Goal: Task Accomplishment & Management: Manage account settings

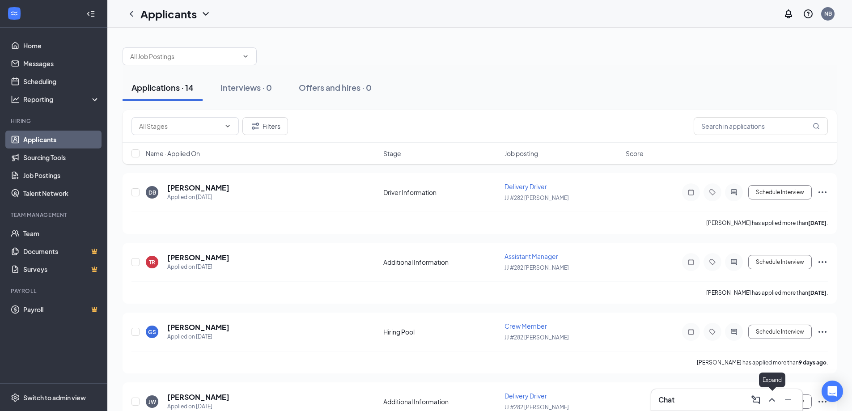
click at [769, 400] on icon "ChevronUp" at bounding box center [772, 400] width 11 height 11
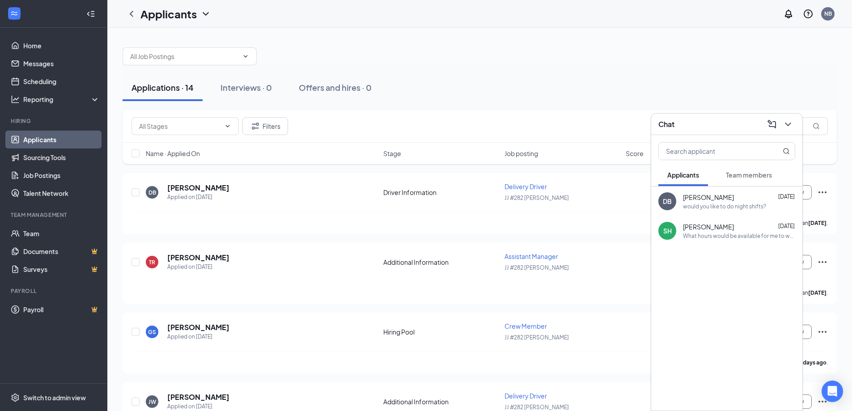
click at [700, 195] on span "[PERSON_NAME]" at bounding box center [708, 197] width 51 height 9
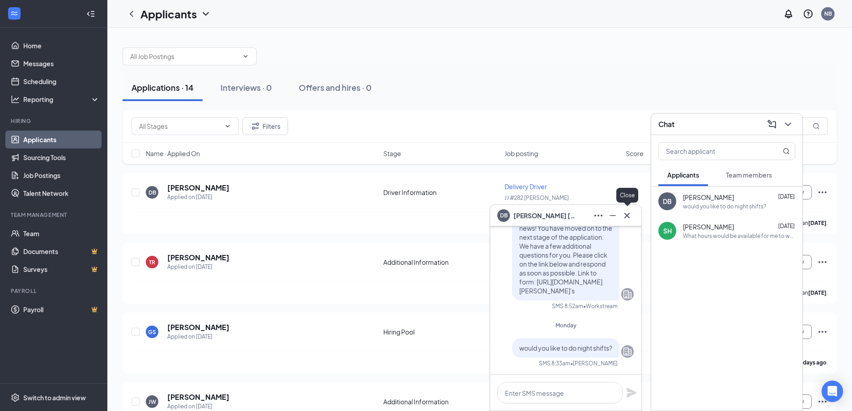
click at [627, 216] on icon "Cross" at bounding box center [627, 215] width 5 height 5
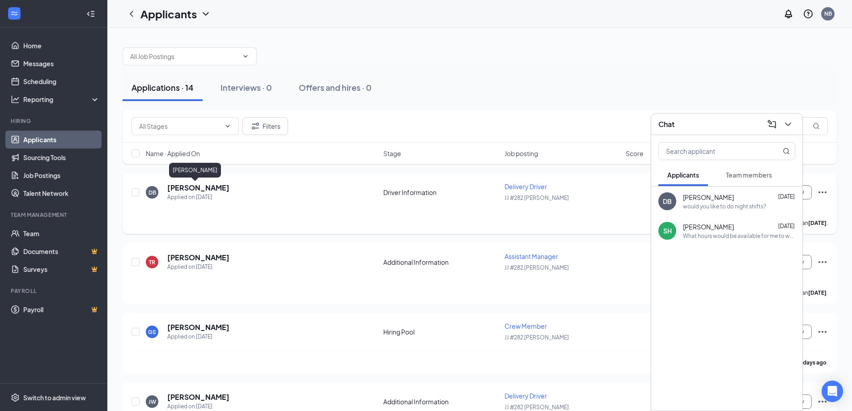
click at [188, 187] on h5 "[PERSON_NAME]" at bounding box center [198, 188] width 62 height 10
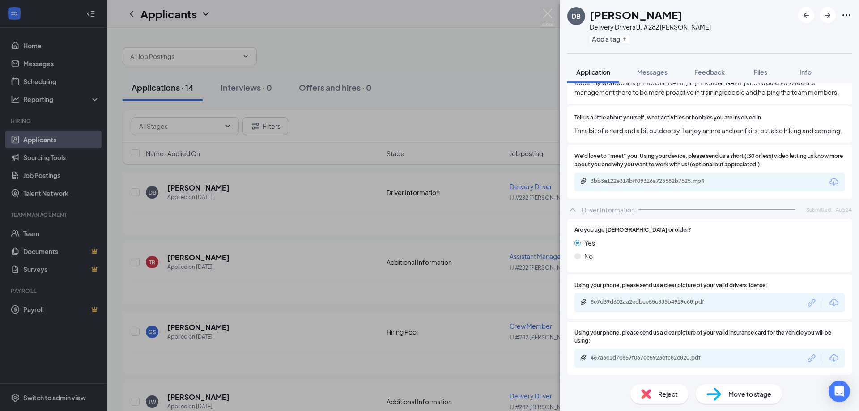
scroll to position [636, 0]
click at [626, 177] on div "3bb3a122e314bff09316a725582b7525.mp4" at bounding box center [710, 182] width 270 height 19
click at [593, 181] on div "3bb3a122e314bff09316a725582b7525.mp4" at bounding box center [653, 181] width 125 height 7
click at [643, 359] on div "467a6c1d7c857f067ec5923efc82c820.pdf" at bounding box center [653, 357] width 125 height 7
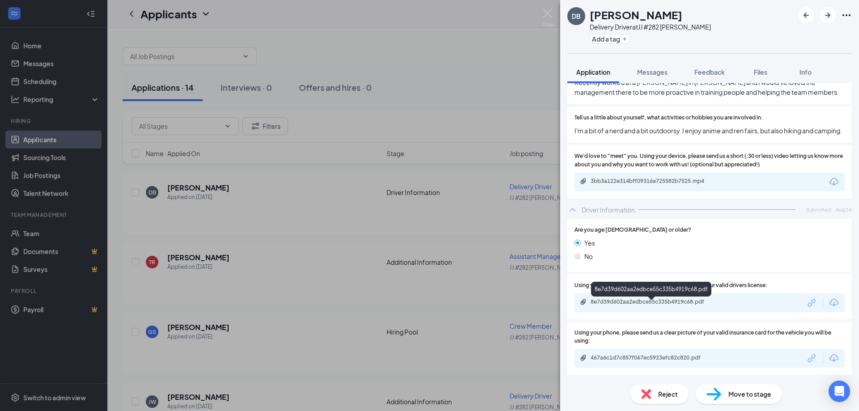
click at [619, 306] on div "8e7d39d602aa2edbce55c335b4919c68.pdf" at bounding box center [653, 301] width 125 height 7
